Goal: Information Seeking & Learning: Compare options

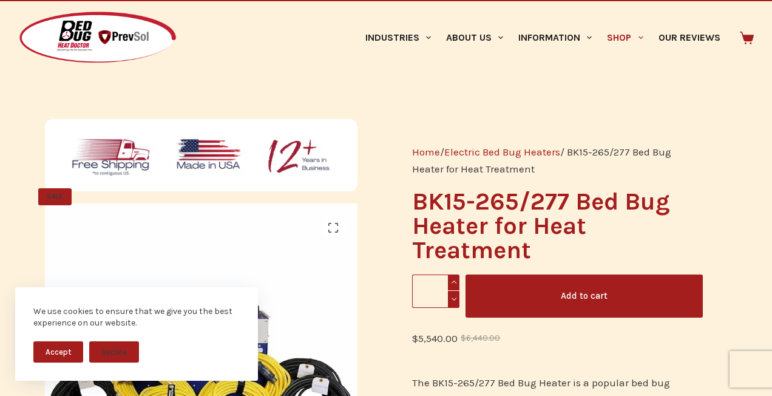
scroll to position [31, 0]
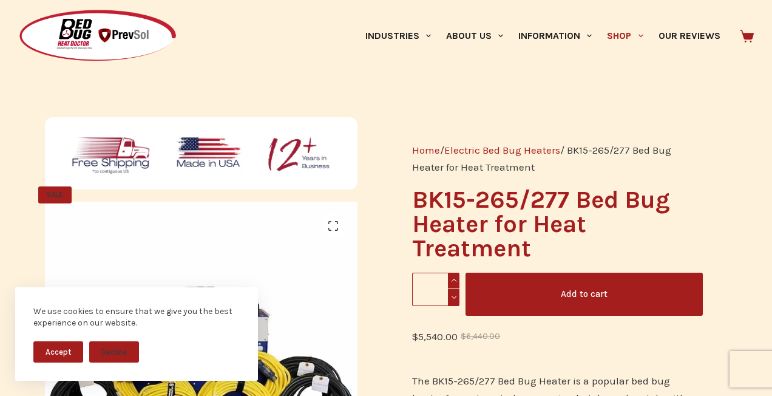
click at [61, 353] on button "Accept" at bounding box center [58, 351] width 50 height 21
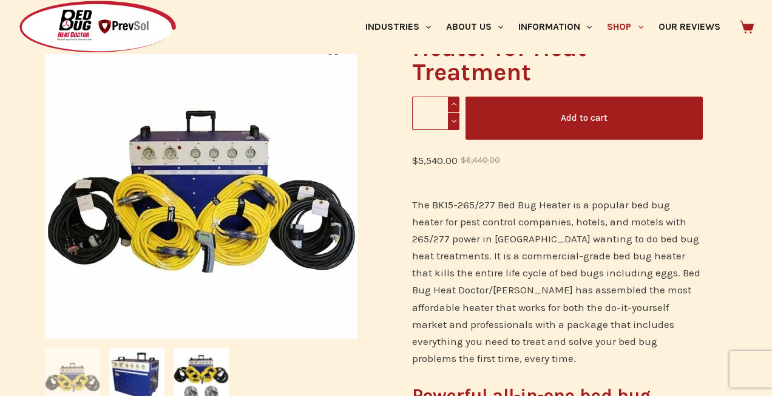
scroll to position [201, 0]
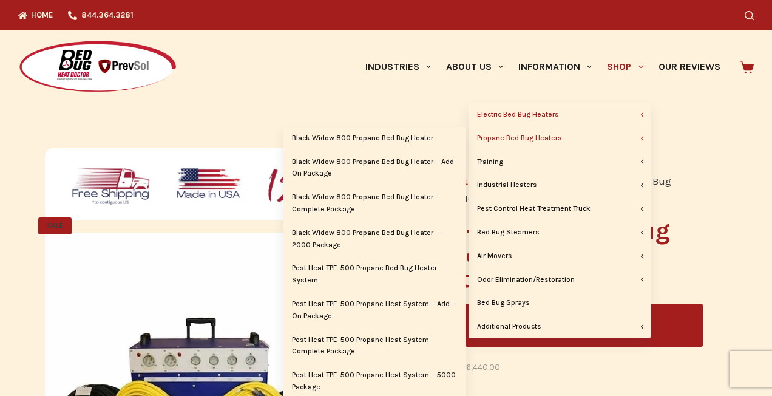
click at [535, 138] on link "Propane Bed Bug Heaters" at bounding box center [559, 138] width 182 height 23
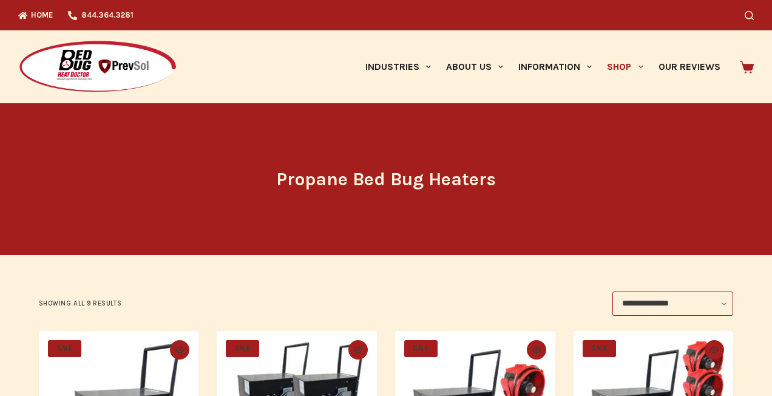
scroll to position [4, 0]
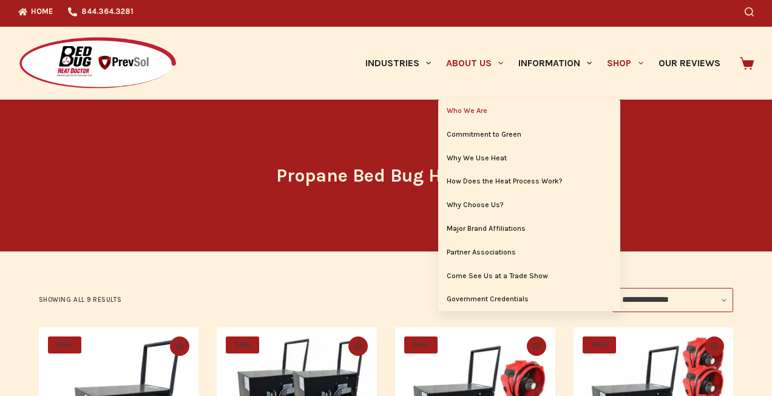
click at [467, 113] on link "Who We Are" at bounding box center [529, 111] width 182 height 23
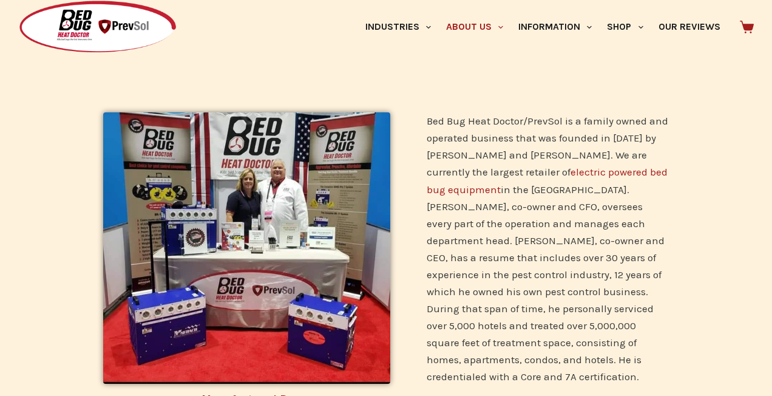
scroll to position [308, 0]
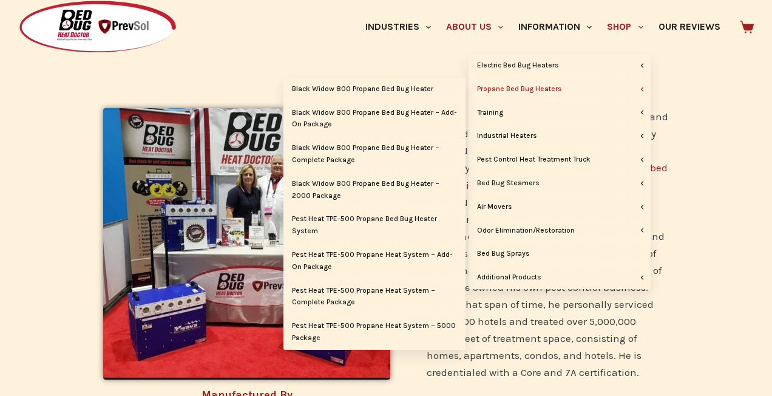
click at [554, 89] on link "Propane Bed Bug Heaters" at bounding box center [559, 89] width 182 height 23
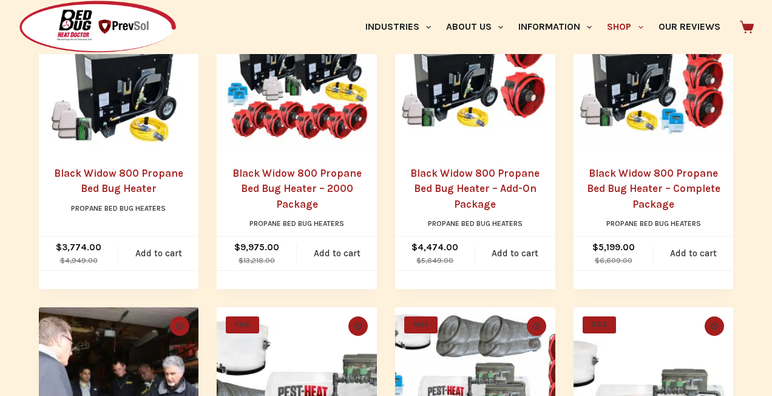
scroll to position [342, 0]
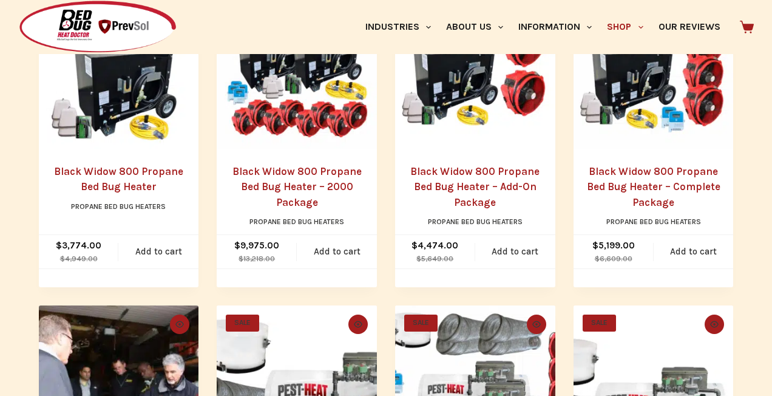
click at [130, 169] on link "Black Widow 800 Propane Bed Bug Heater" at bounding box center [118, 179] width 129 height 28
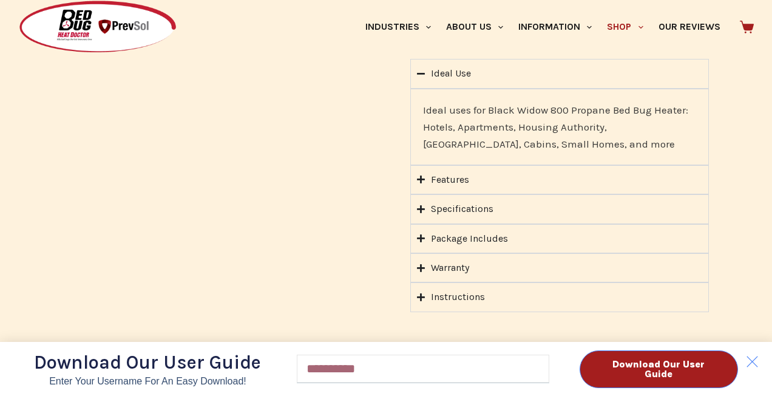
scroll to position [967, 0]
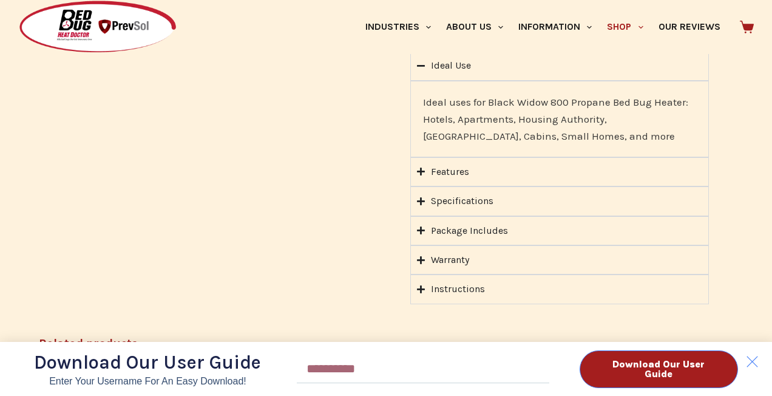
click at [422, 153] on div "Download Our User Guide Enter Your Username for an Easy Download! Email Downloa…" at bounding box center [386, 198] width 772 height 396
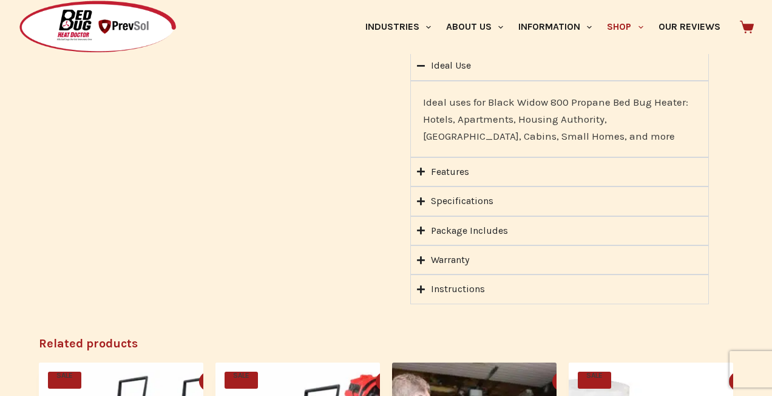
click at [447, 164] on div "Features" at bounding box center [450, 172] width 38 height 16
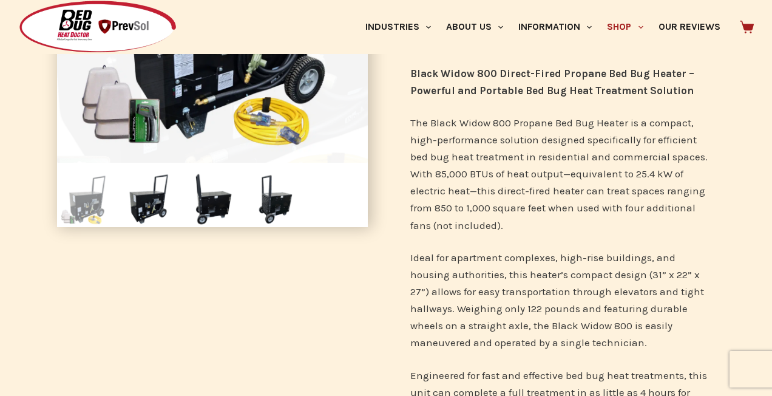
scroll to position [286, 0]
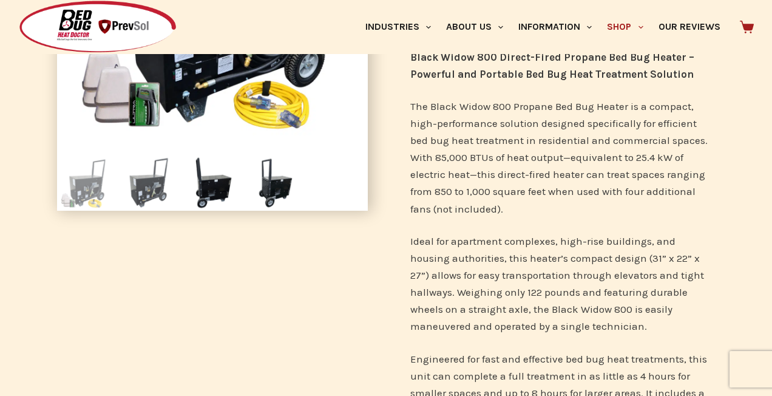
click at [140, 188] on img at bounding box center [148, 182] width 55 height 55
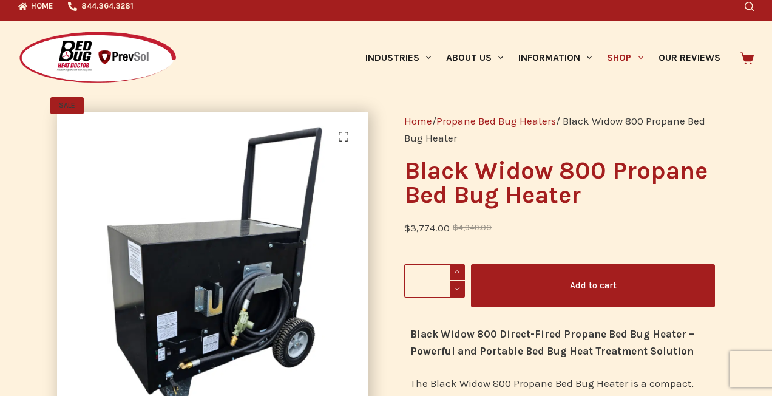
scroll to position [0, 0]
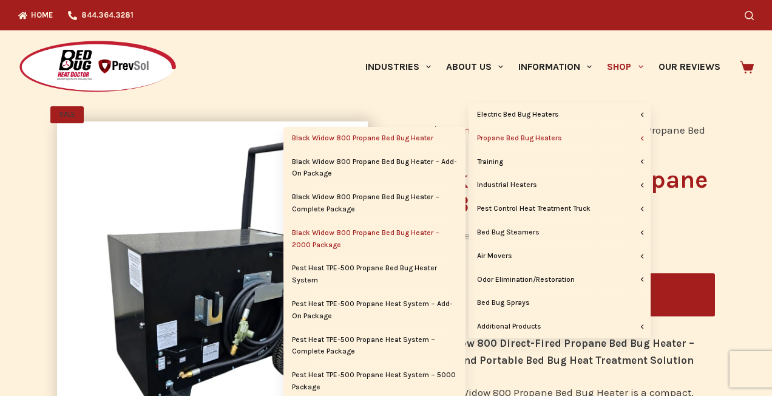
click at [353, 234] on link "Black Widow 800 Propane Bed Bug Heater – 2000 Package" at bounding box center [374, 239] width 182 height 35
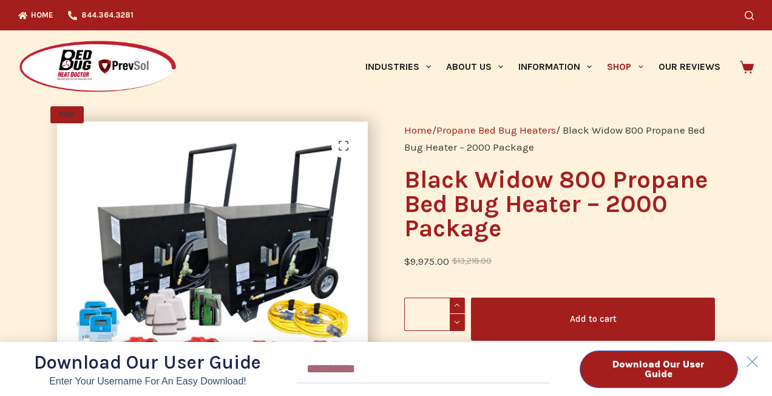
click at [343, 146] on div "Download Our User Guide Enter Your Username for an Easy Download! Email Downloa…" at bounding box center [386, 198] width 772 height 396
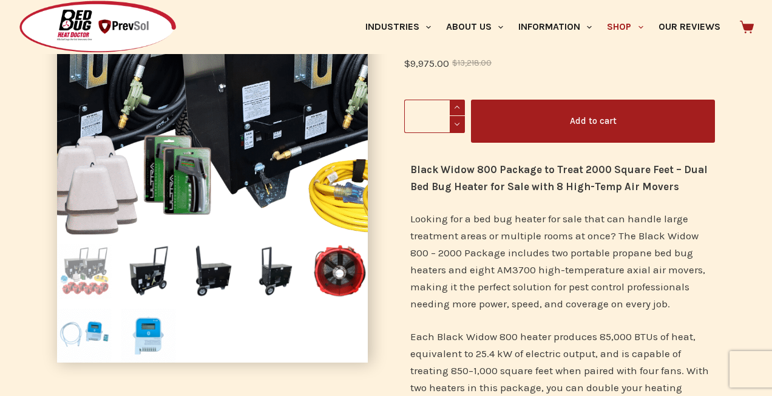
scroll to position [203, 0]
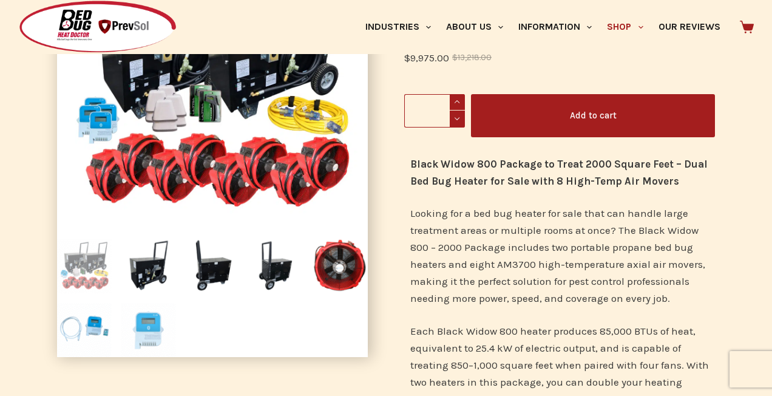
click at [152, 329] on img at bounding box center [148, 329] width 55 height 55
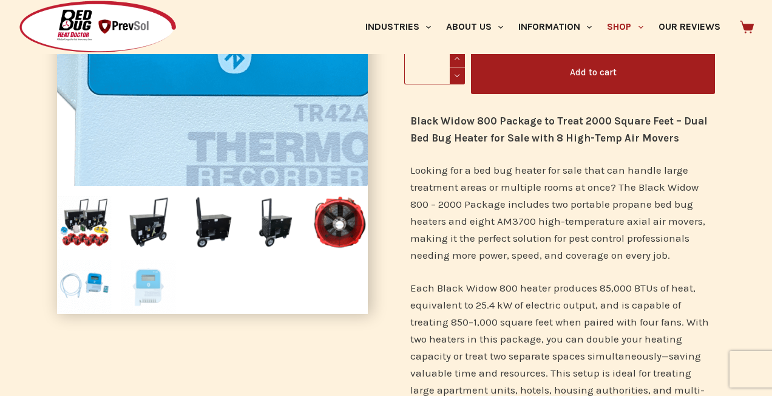
scroll to position [247, 0]
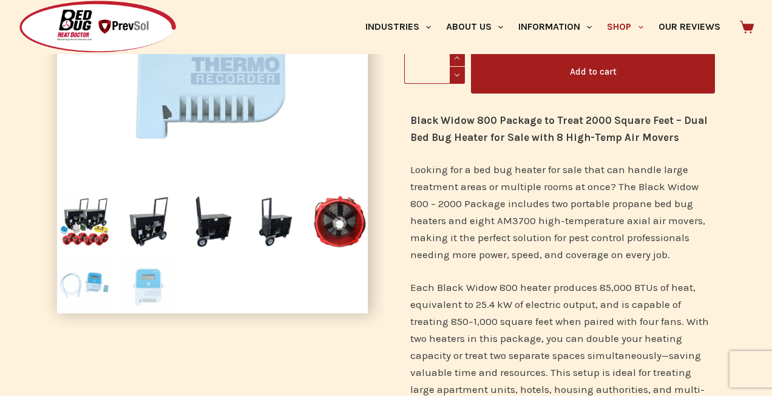
click at [95, 285] on img at bounding box center [84, 286] width 55 height 55
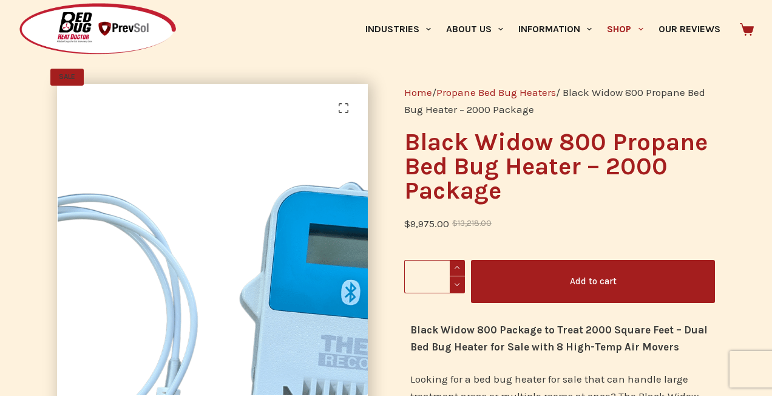
scroll to position [20, 0]
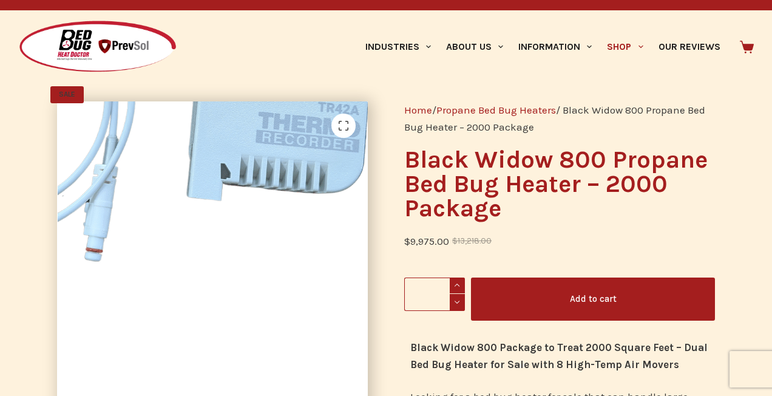
click at [255, 373] on img at bounding box center [165, 127] width 655 height 655
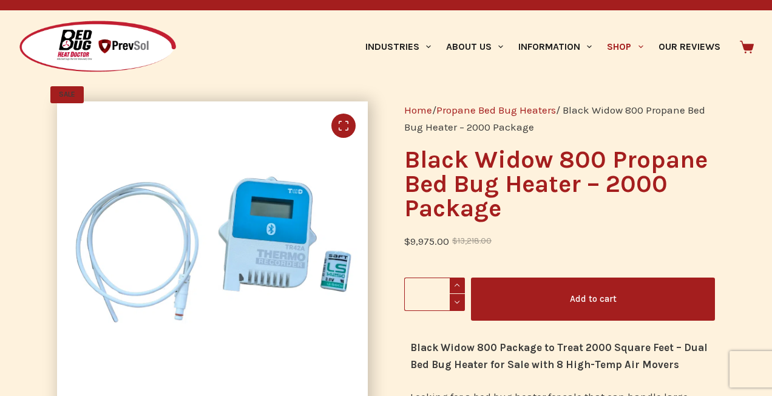
click at [343, 121] on link "🔍" at bounding box center [343, 125] width 24 height 24
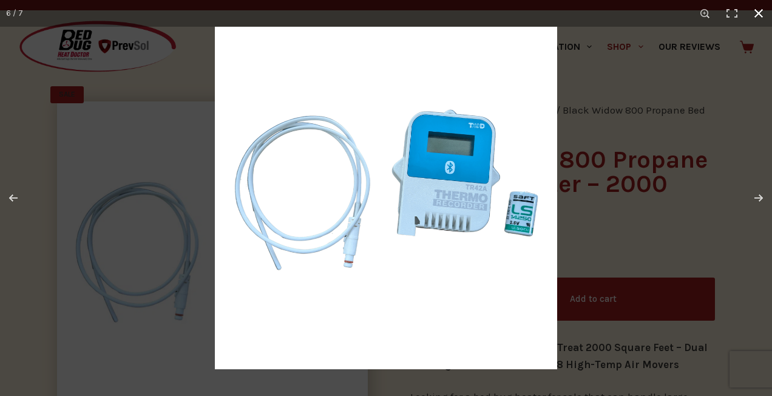
click at [156, 266] on div at bounding box center [386, 198] width 772 height 396
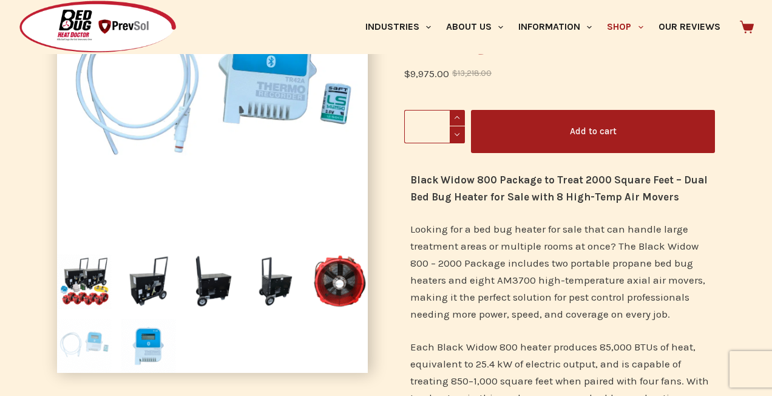
scroll to position [190, 0]
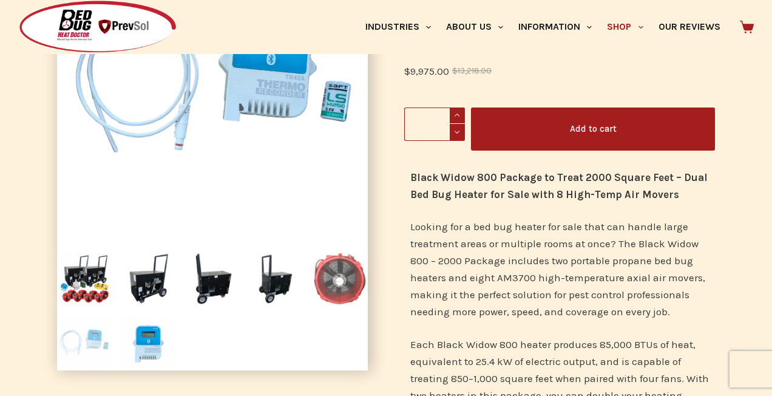
click at [333, 275] on img at bounding box center [340, 278] width 55 height 55
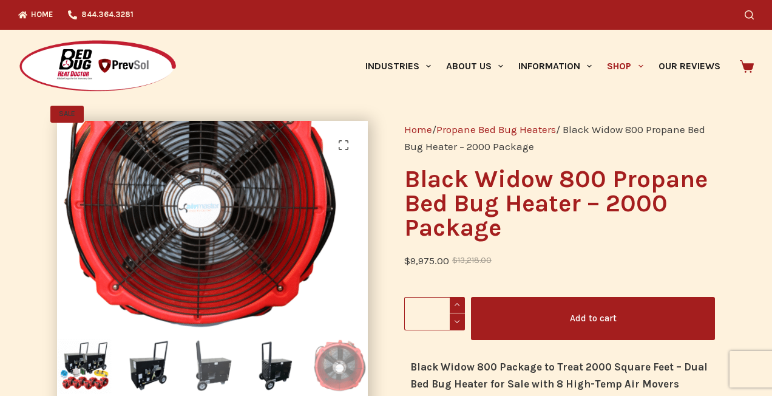
scroll to position [0, 0]
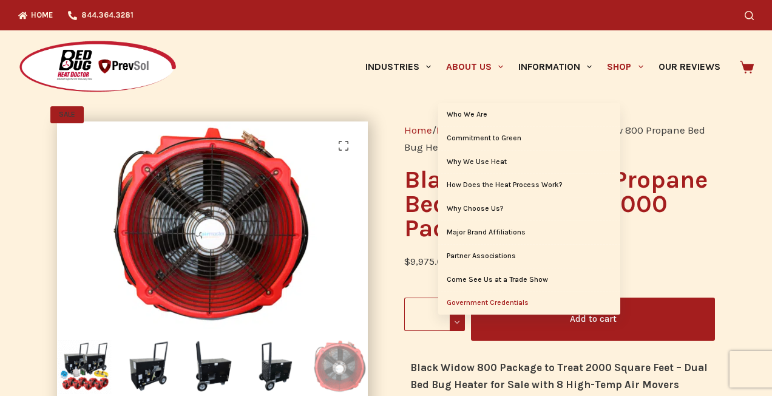
click at [484, 303] on link "Government Credentials" at bounding box center [529, 302] width 182 height 23
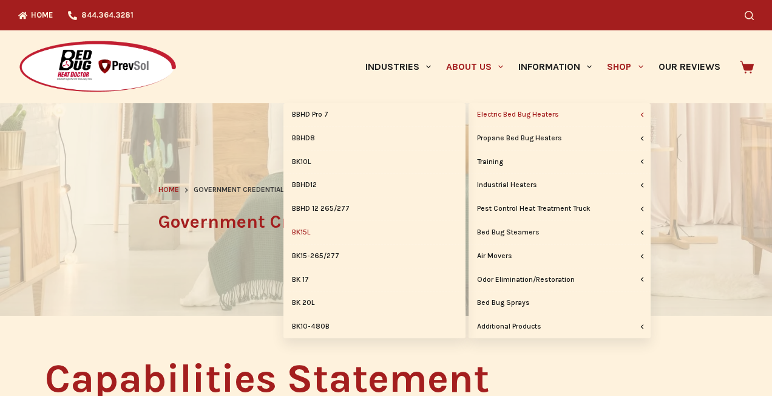
click at [299, 232] on link "BK15L" at bounding box center [374, 232] width 182 height 23
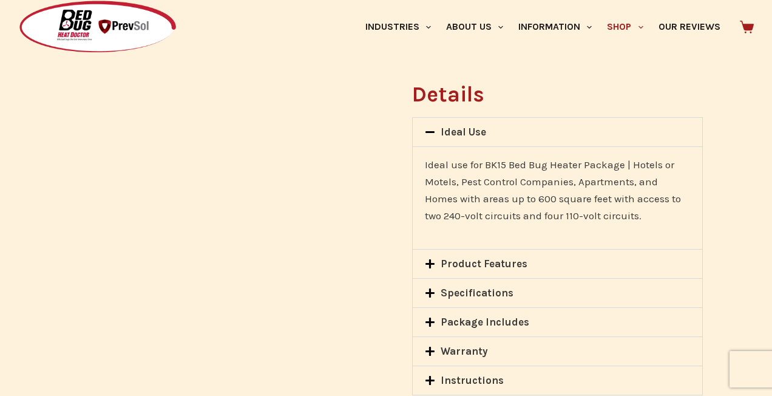
scroll to position [1128, 0]
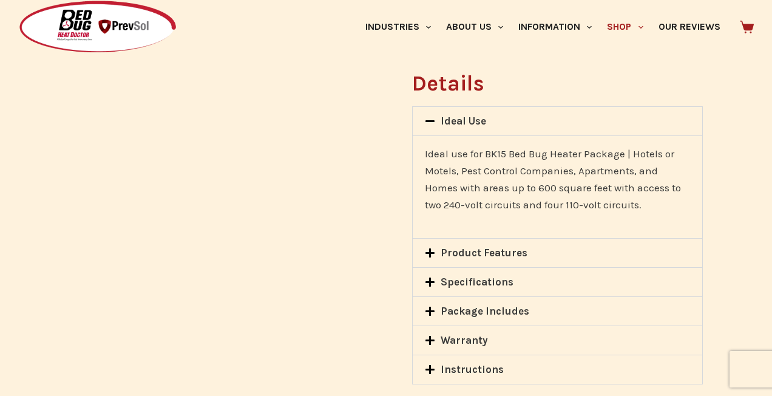
click at [445, 276] on link "Specifications" at bounding box center [477, 282] width 73 height 12
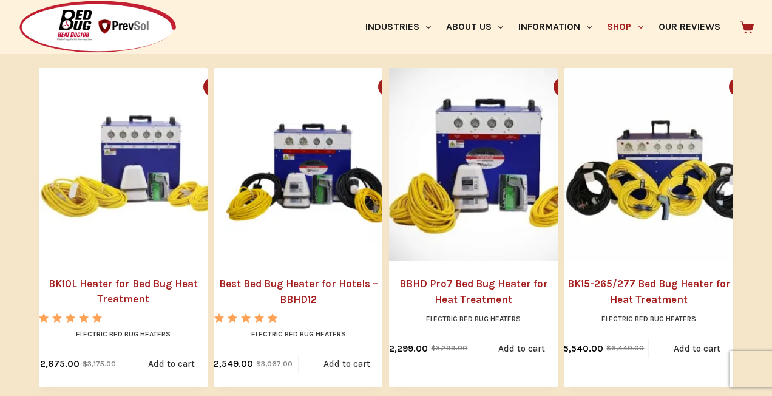
scroll to position [1502, 0]
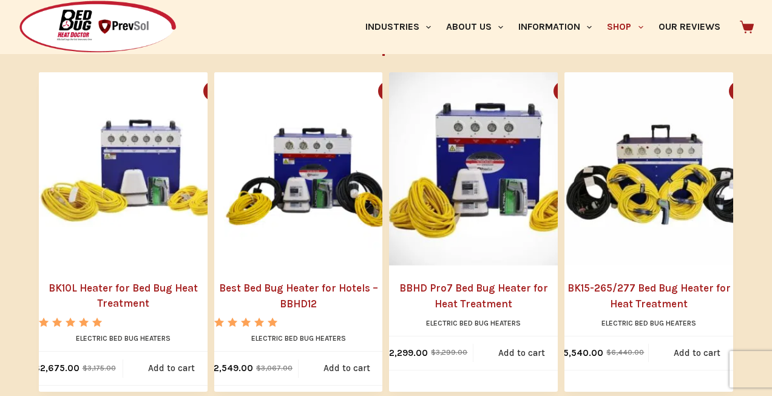
click at [132, 280] on link "BK10L Heater for Bed Bug Heat Treatment" at bounding box center [123, 295] width 169 height 31
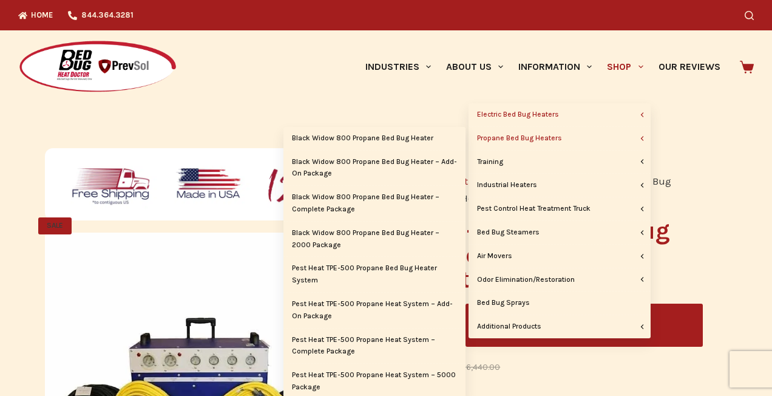
click at [550, 137] on link "Propane Bed Bug Heaters" at bounding box center [559, 138] width 182 height 23
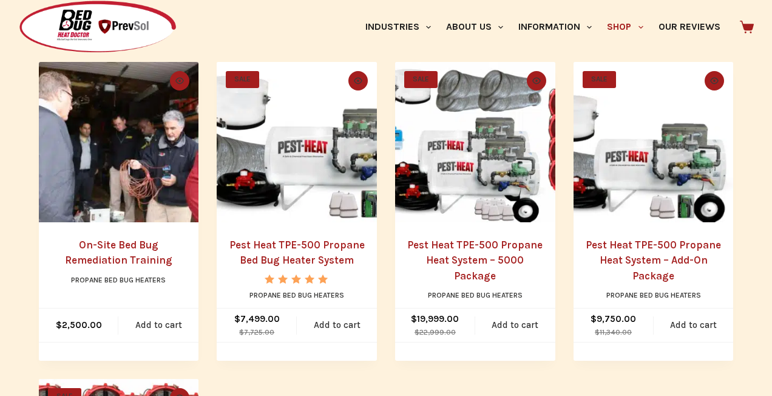
scroll to position [598, 0]
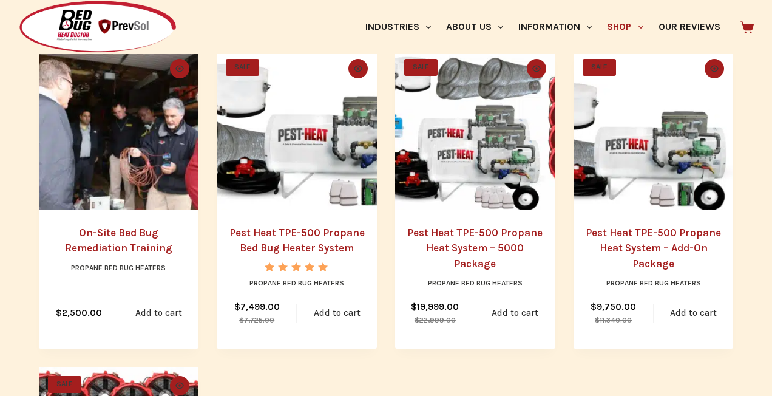
click at [282, 234] on link "Pest Heat TPE-500 Propane Bed Bug Heater System" at bounding box center [296, 240] width 135 height 28
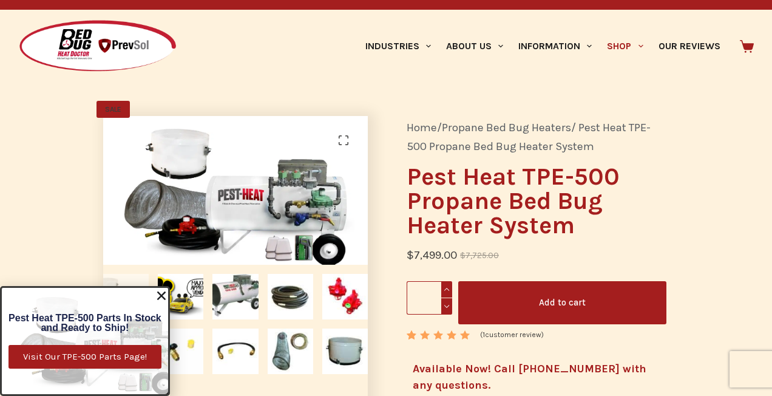
scroll to position [15, 0]
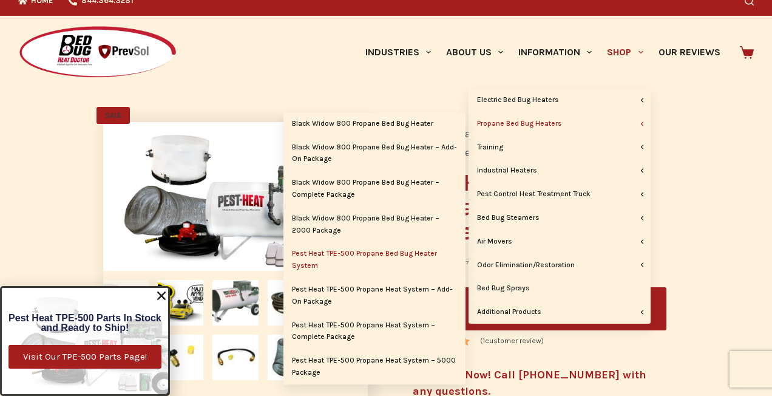
click at [544, 124] on link "Propane Bed Bug Heaters" at bounding box center [559, 123] width 182 height 23
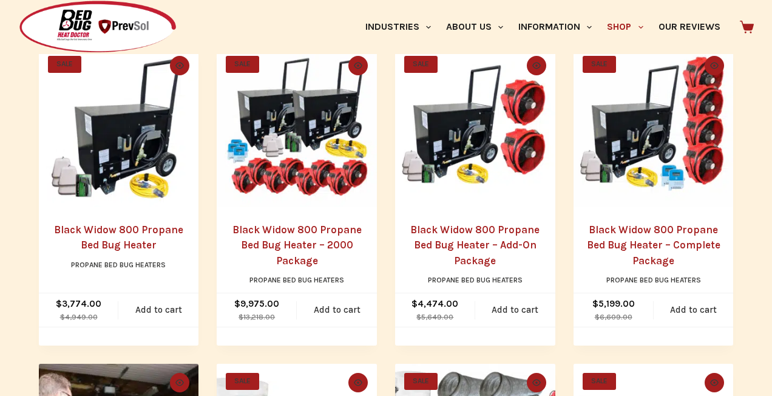
scroll to position [288, 0]
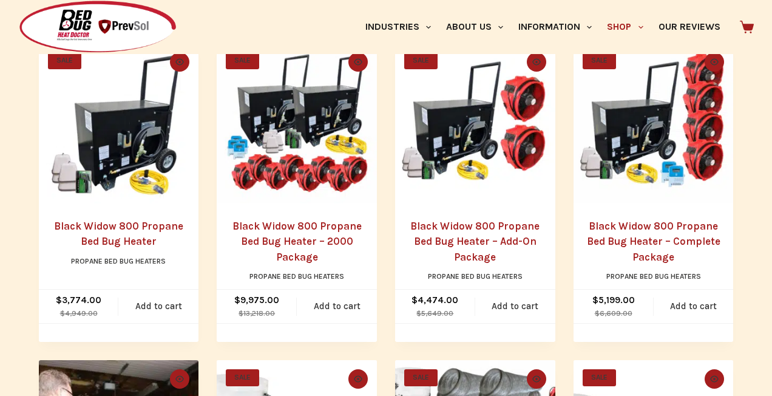
click at [306, 238] on link "Black Widow 800 Propane Bed Bug Heater – 2000 Package" at bounding box center [296, 241] width 129 height 43
